Goal: Communication & Community: Answer question/provide support

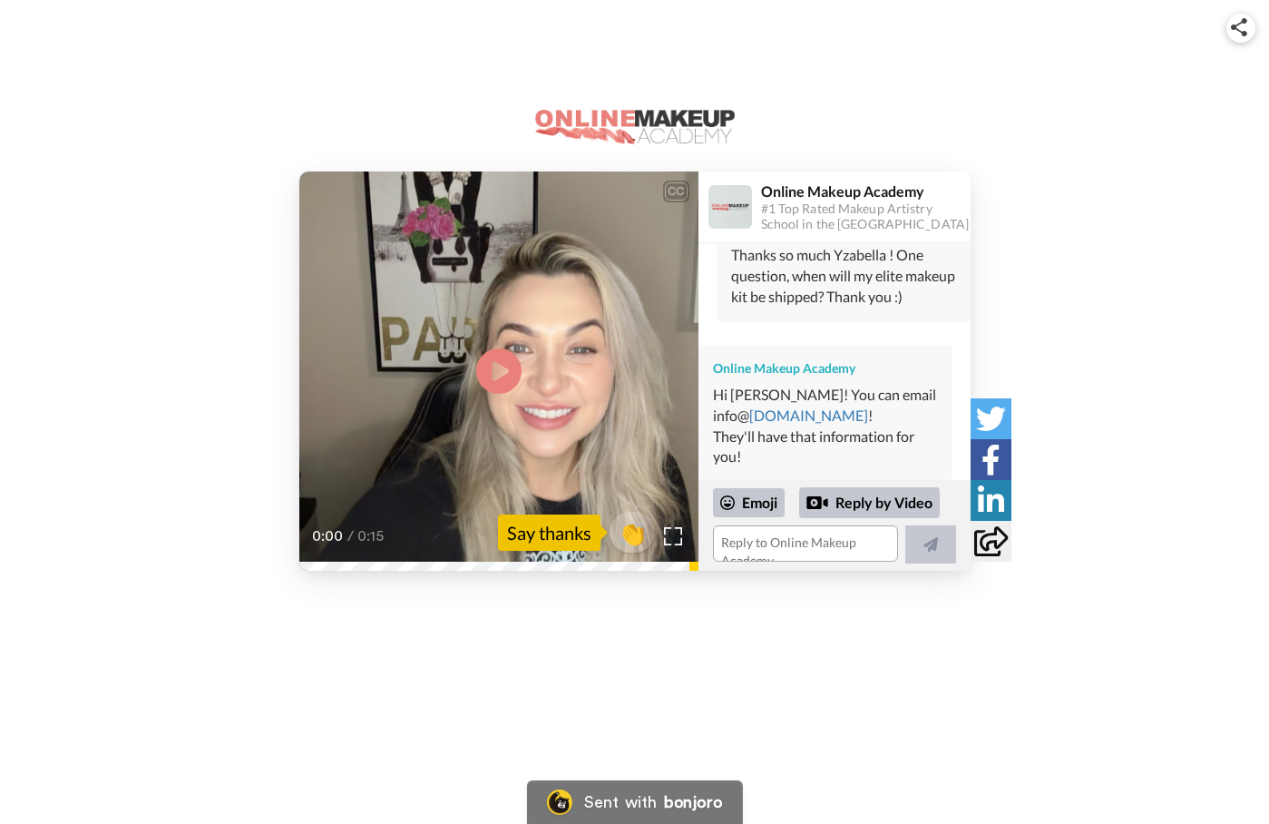
scroll to position [269, 0]
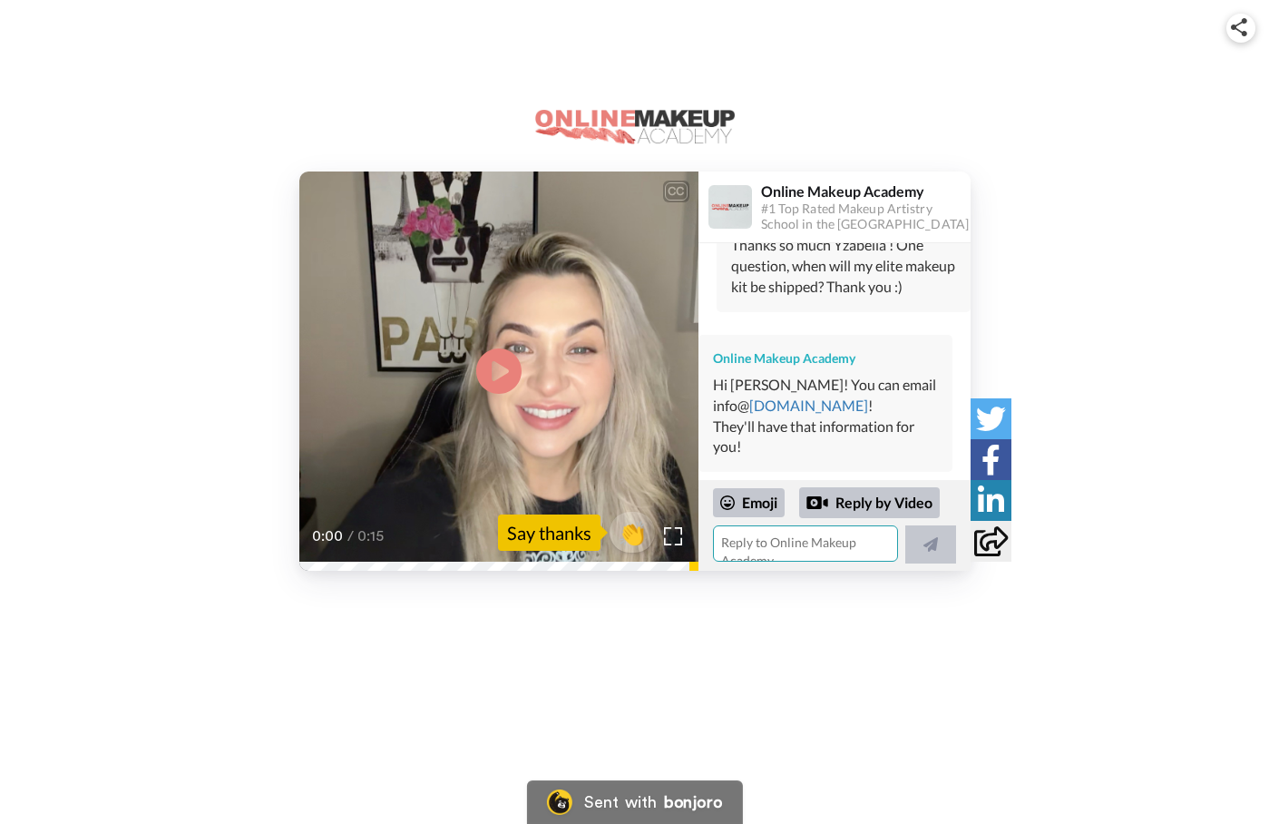
click at [753, 550] on textarea at bounding box center [805, 543] width 185 height 36
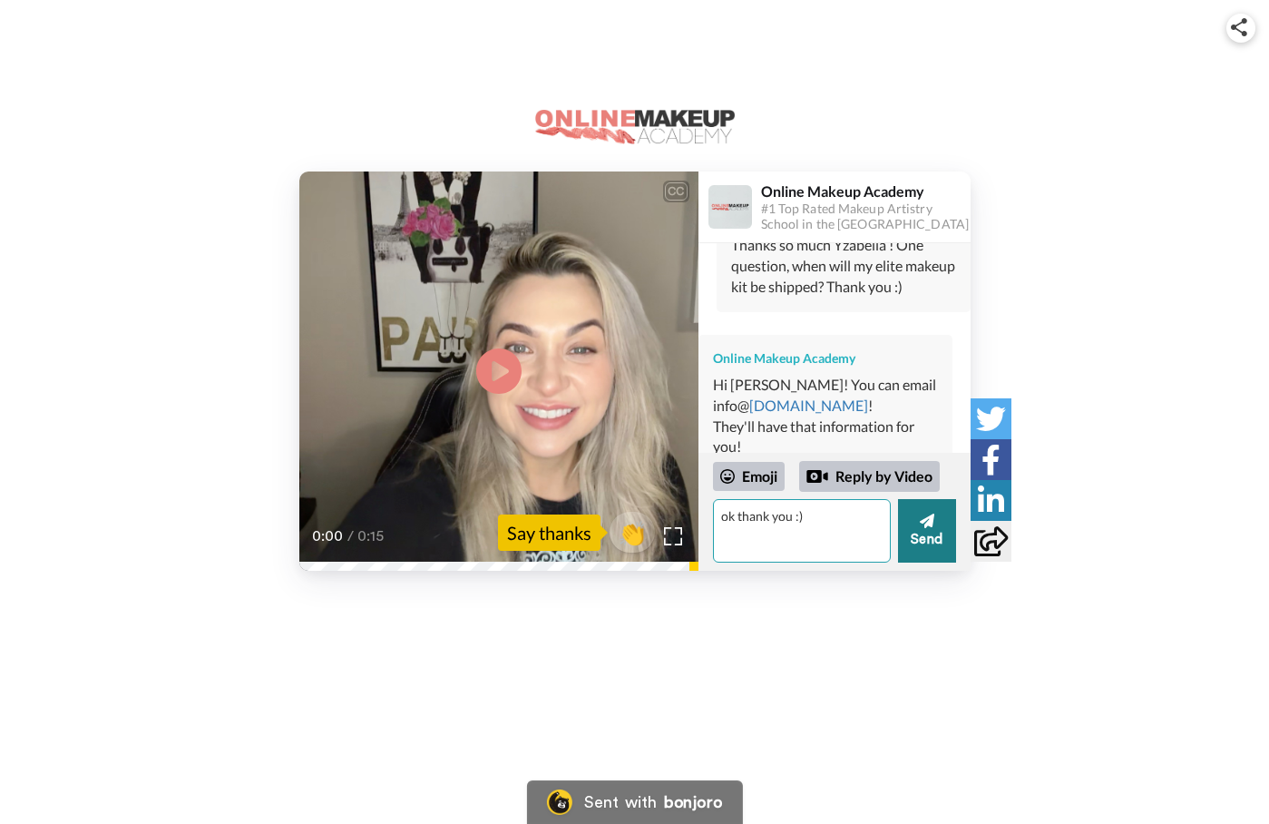
type textarea "ok thank you :)"
click at [934, 532] on button "Send" at bounding box center [927, 531] width 58 height 64
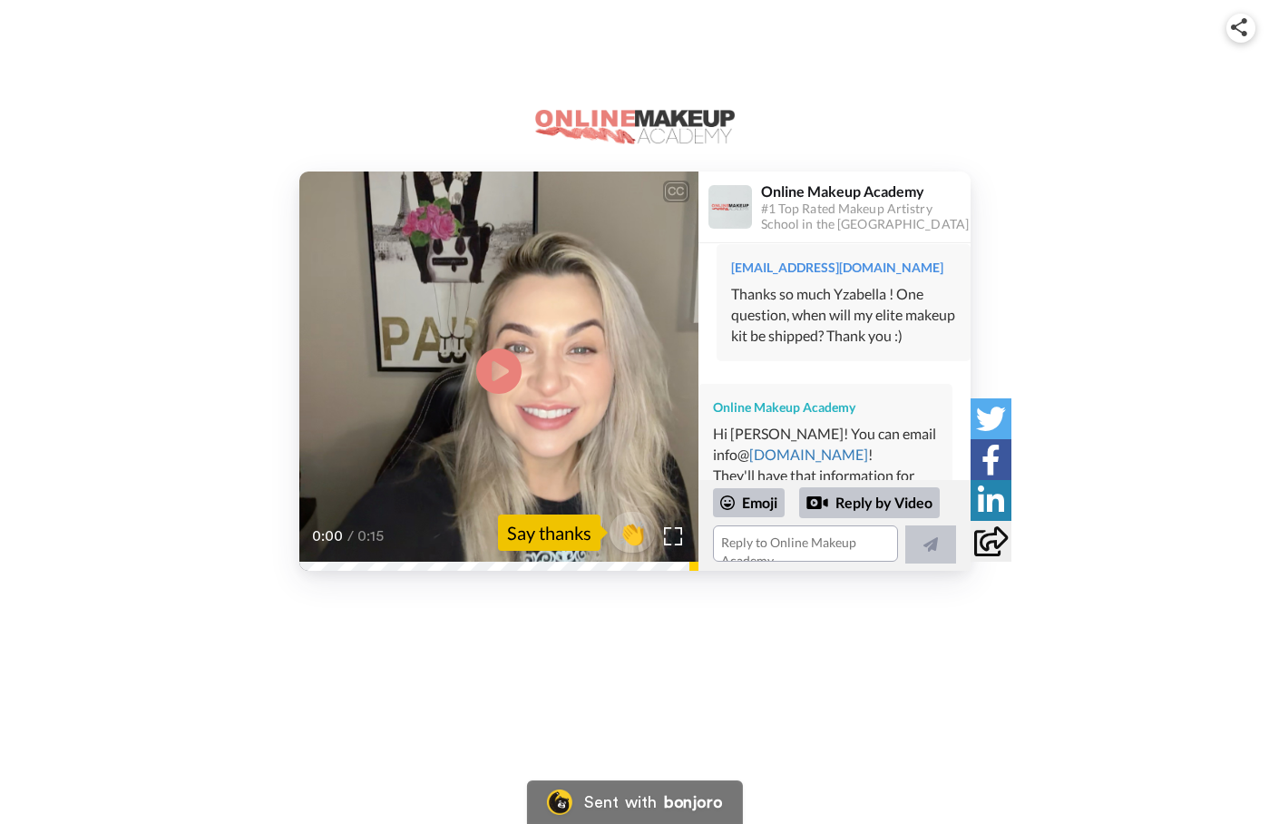
scroll to position [200, 0]
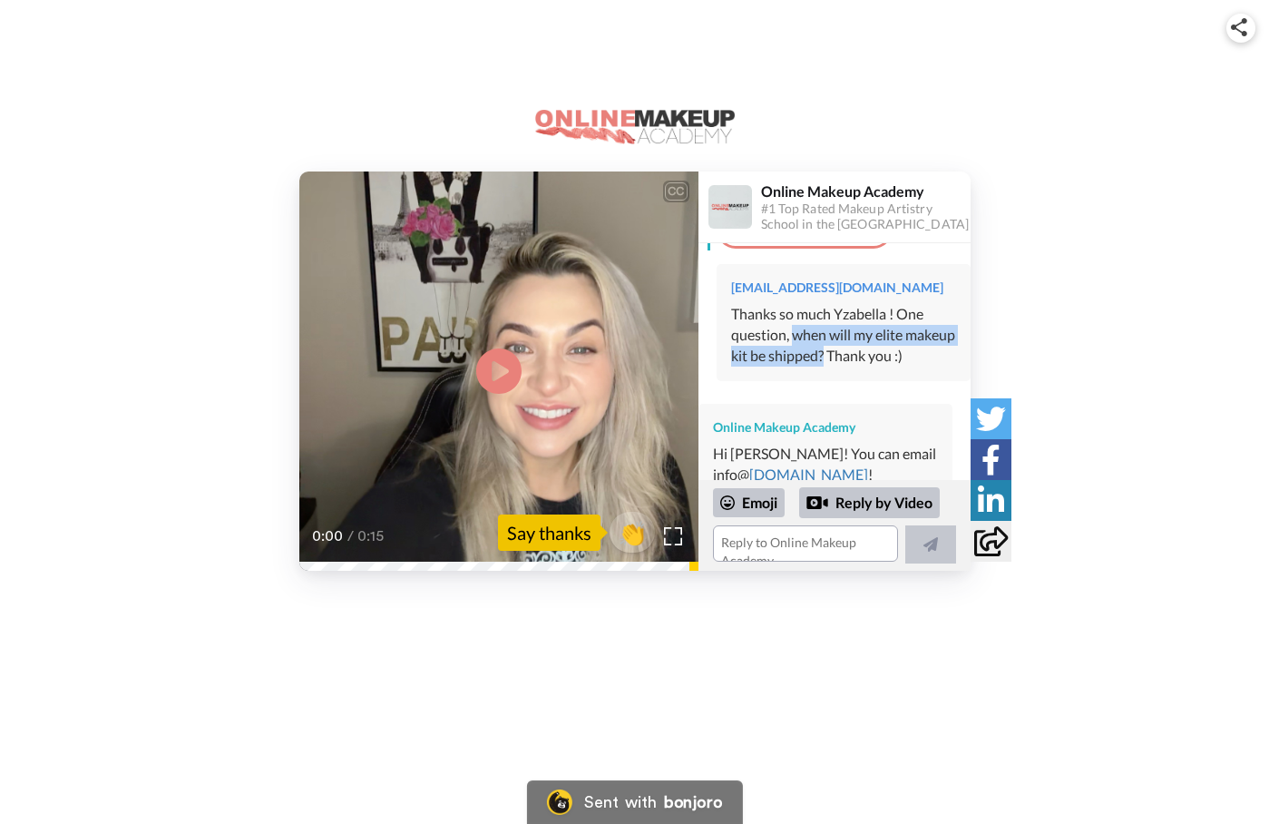
drag, startPoint x: 793, startPoint y: 315, endPoint x: 875, endPoint y: 331, distance: 83.3
click at [875, 331] on div "Thanks so much Yzabella ! One question, when will my elite makeup kit be shippe…" at bounding box center [843, 335] width 225 height 63
copy div "when will my elite makeup kit be shipped?"
